Goal: Use online tool/utility: Utilize a website feature to perform a specific function

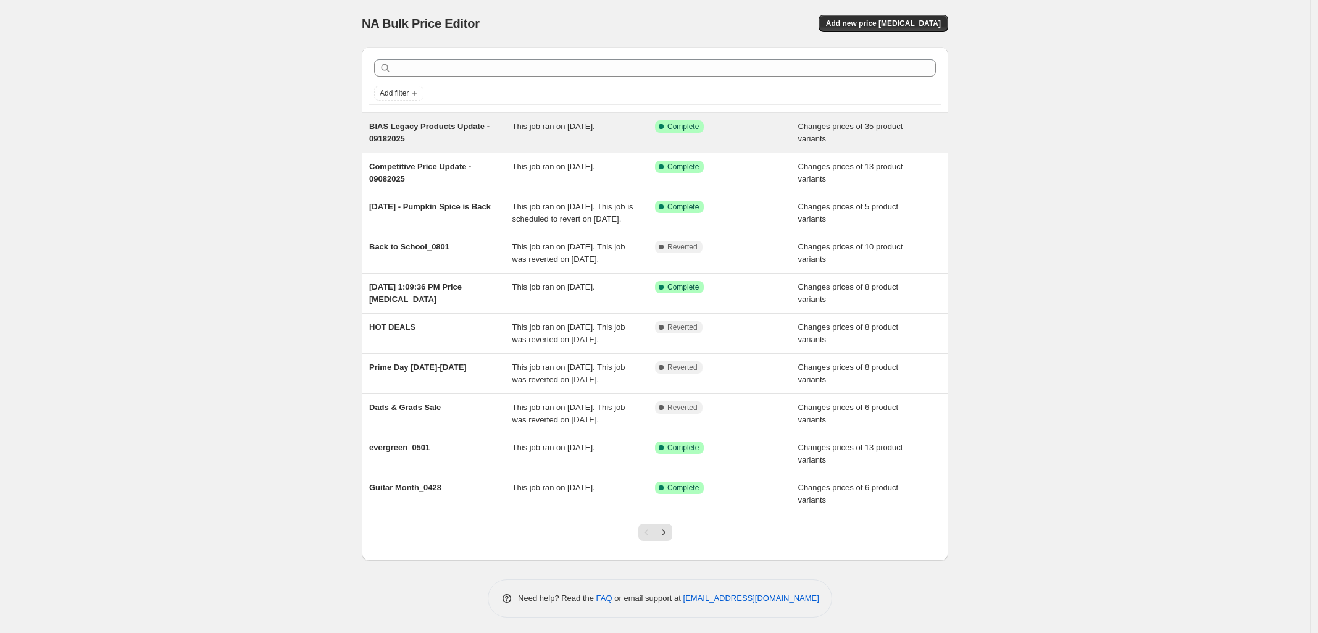
click at [475, 138] on div "BIAS Legacy Products Update - 09182025" at bounding box center [440, 132] width 143 height 25
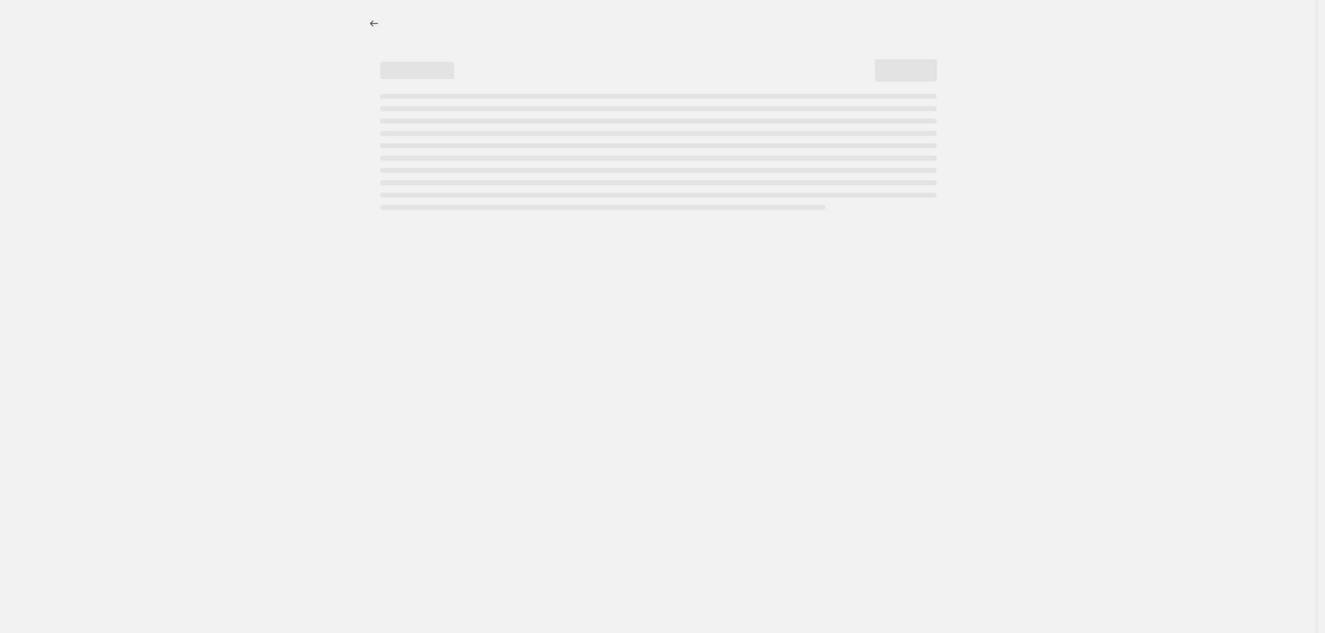
select select "collection"
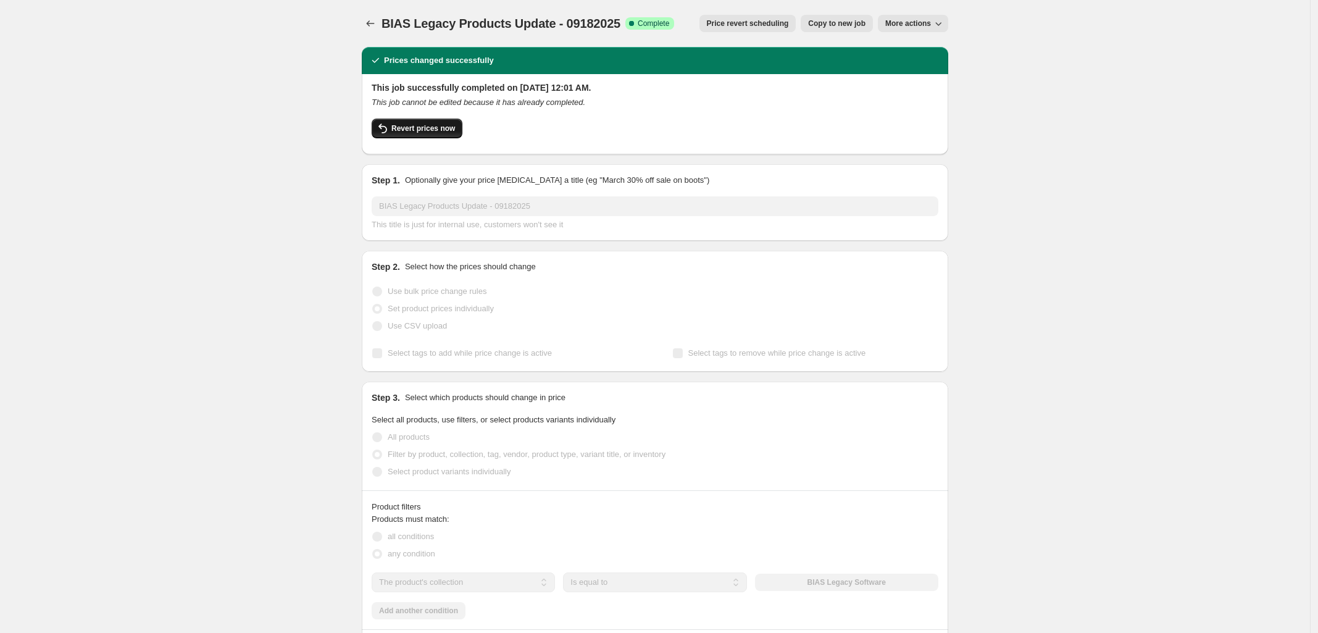
click at [418, 133] on span "Revert prices now" at bounding box center [423, 128] width 64 height 10
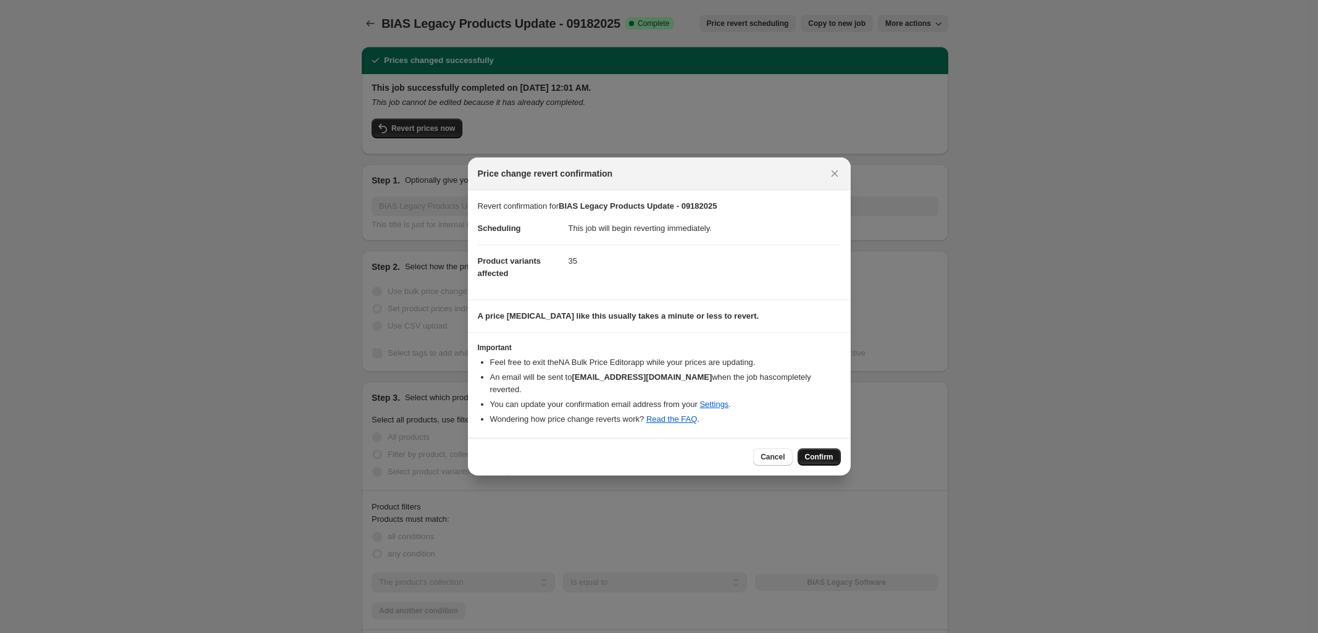
click at [824, 452] on span "Confirm" at bounding box center [819, 457] width 28 height 10
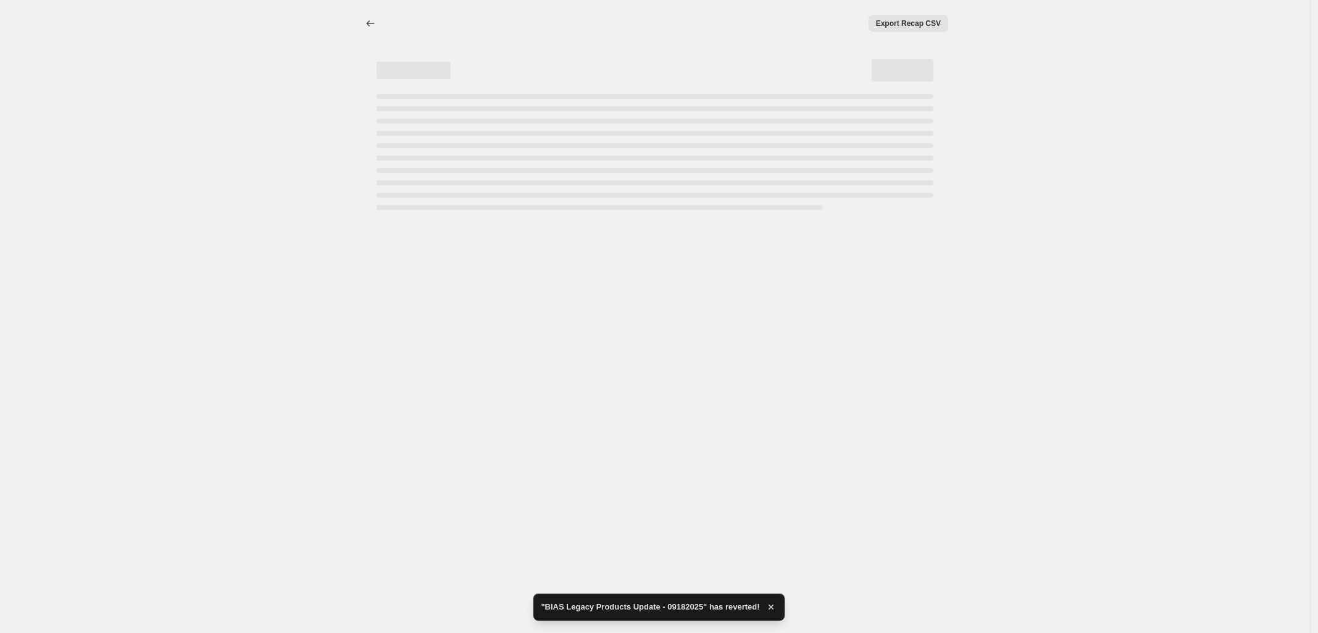
select select "collection"
